Goal: Find specific page/section: Find specific page/section

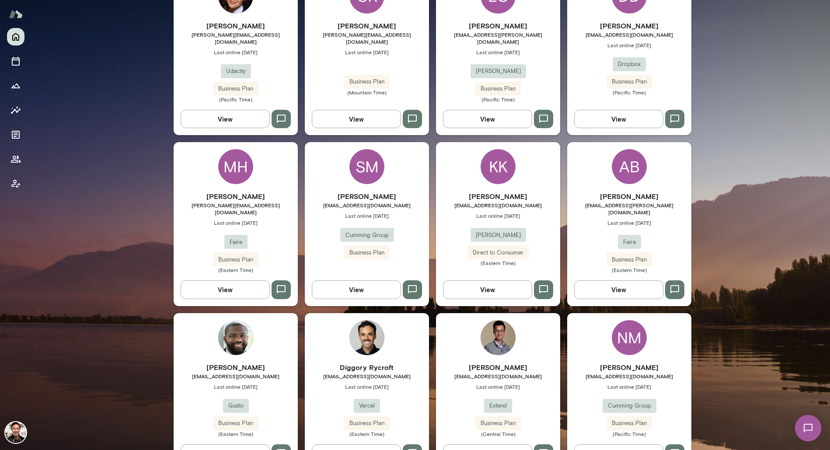
scroll to position [1331, 0]
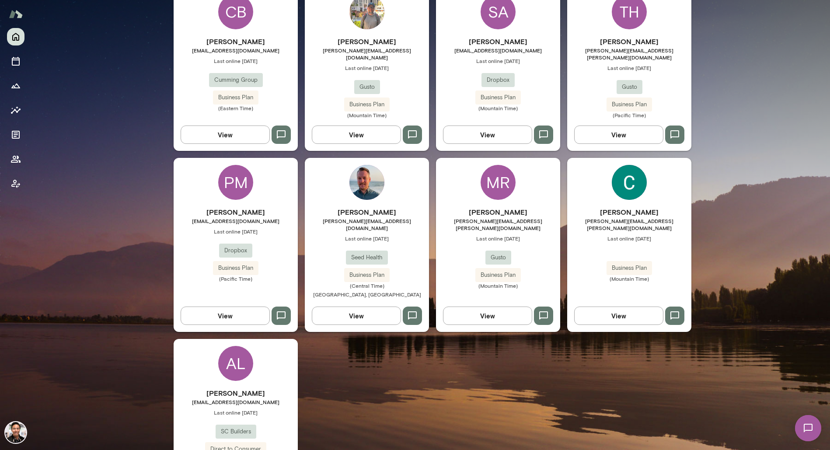
click at [231, 388] on h6 "[PERSON_NAME]" at bounding box center [236, 393] width 124 height 10
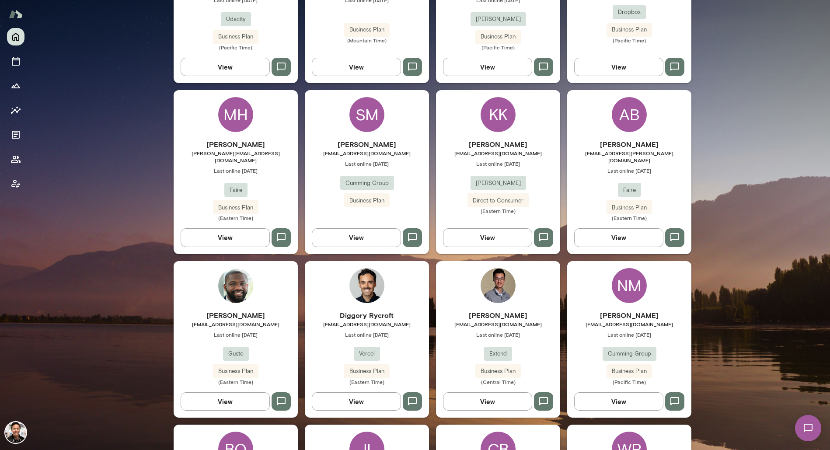
scroll to position [384, 0]
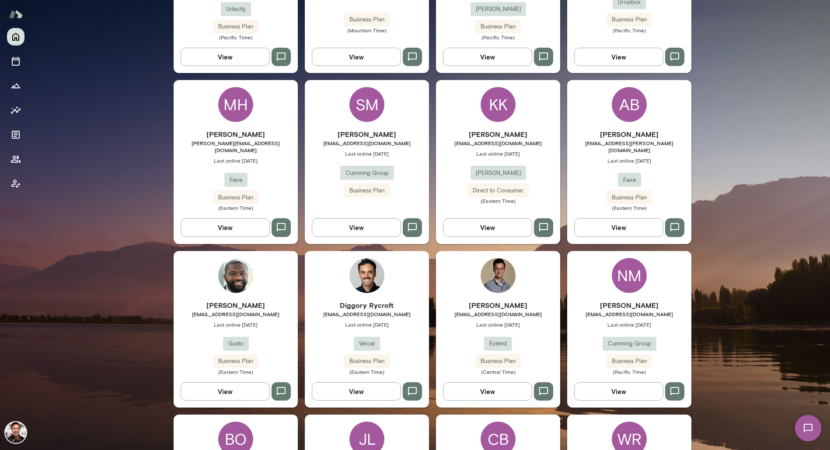
click at [364, 104] on div "SM" at bounding box center [366, 104] width 35 height 35
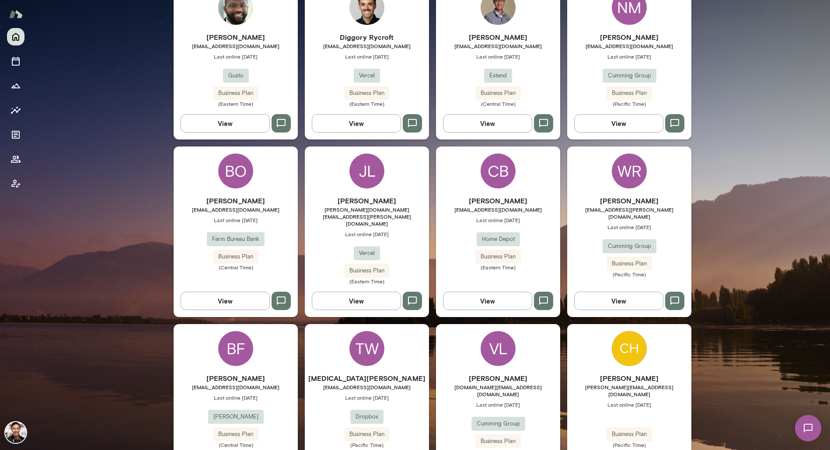
scroll to position [677, 0]
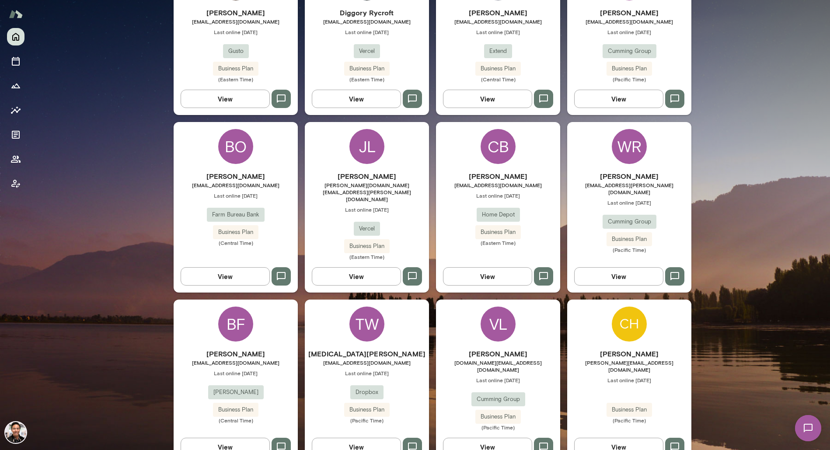
click at [490, 145] on div "CB" at bounding box center [498, 146] width 35 height 35
